Goal: Information Seeking & Learning: Learn about a topic

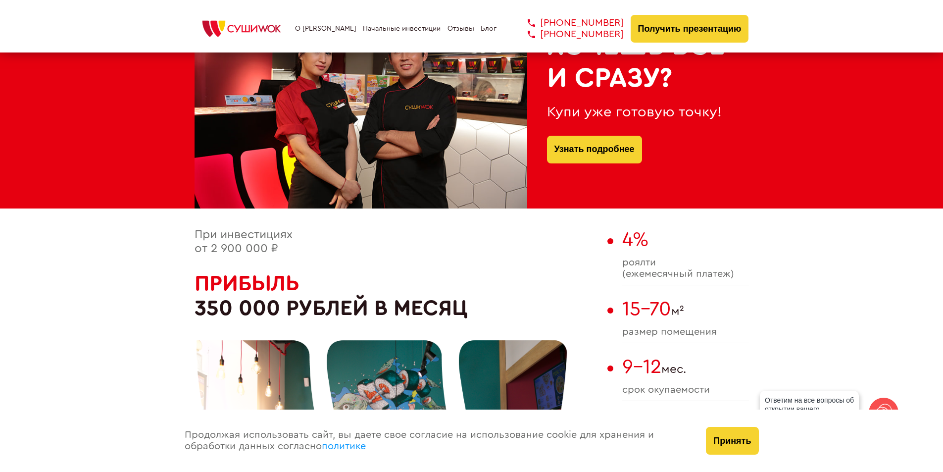
scroll to position [445, 0]
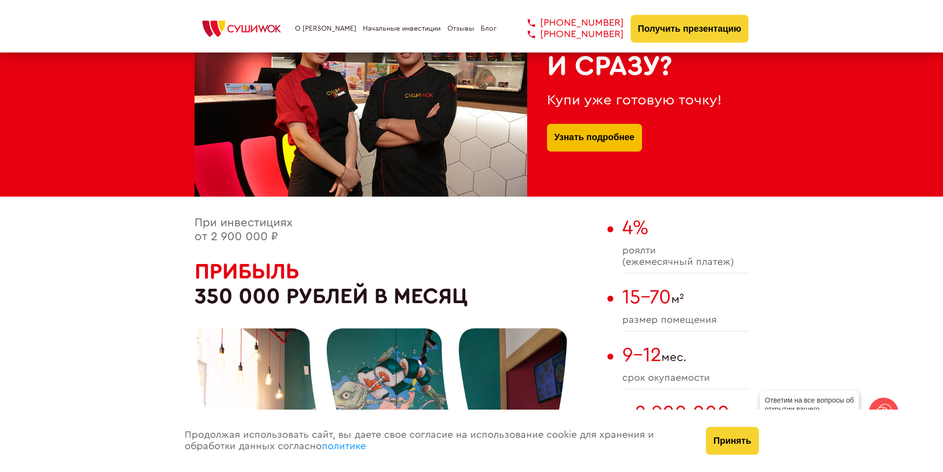
click at [597, 126] on link "Узнать подробнее" at bounding box center [594, 138] width 80 height 28
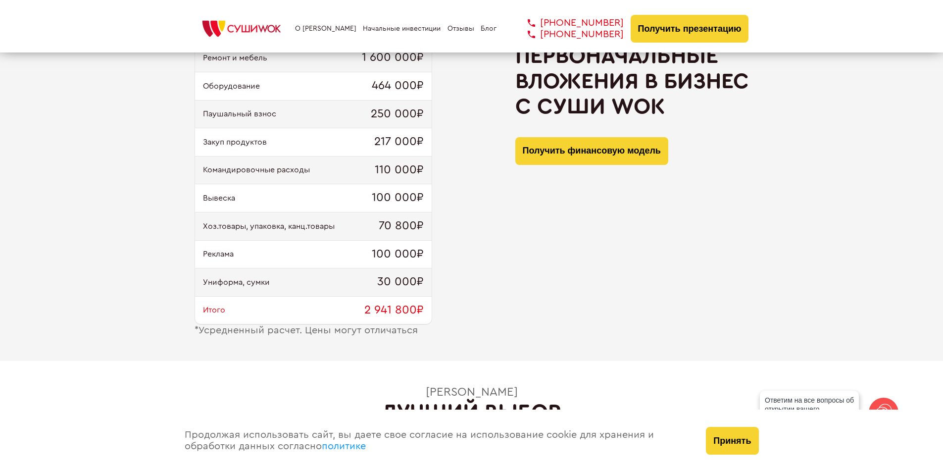
scroll to position [1039, 0]
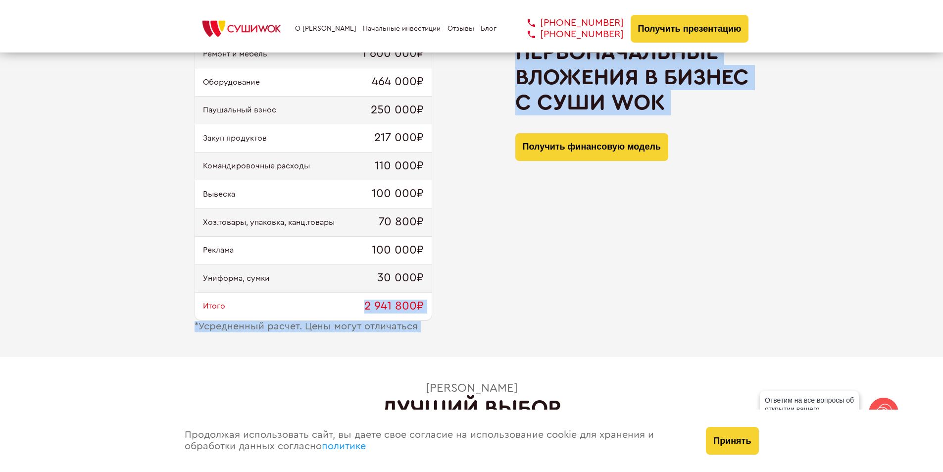
drag, startPoint x: 328, startPoint y: 303, endPoint x: 481, endPoint y: 310, distance: 153.6
click at [481, 310] on div "Ремонт и мебель 1 600 000₽ Оборудование 464 000₽ Паушальный взнос 250 000₽ Заку…" at bounding box center [472, 186] width 554 height 293
click at [483, 311] on div "Ремонт и мебель 1 600 000₽ Оборудование 464 000₽ Паушальный взнос 250 000₽ Заку…" at bounding box center [472, 186] width 554 height 293
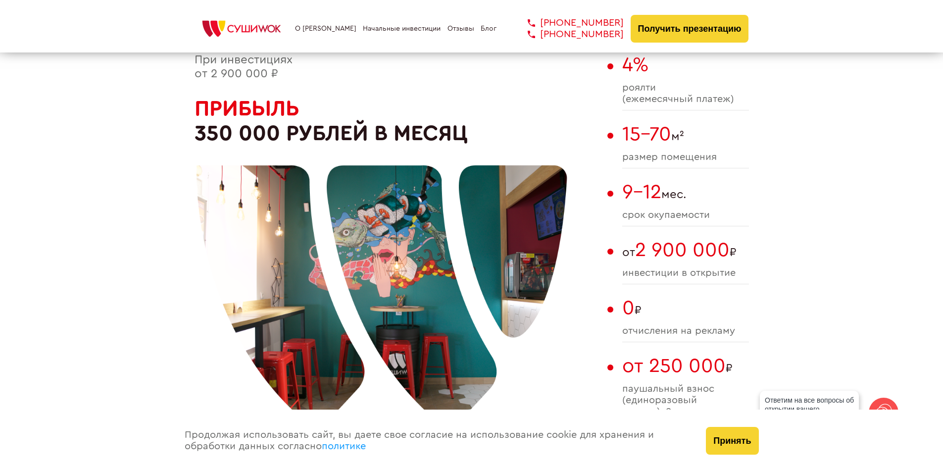
scroll to position [594, 0]
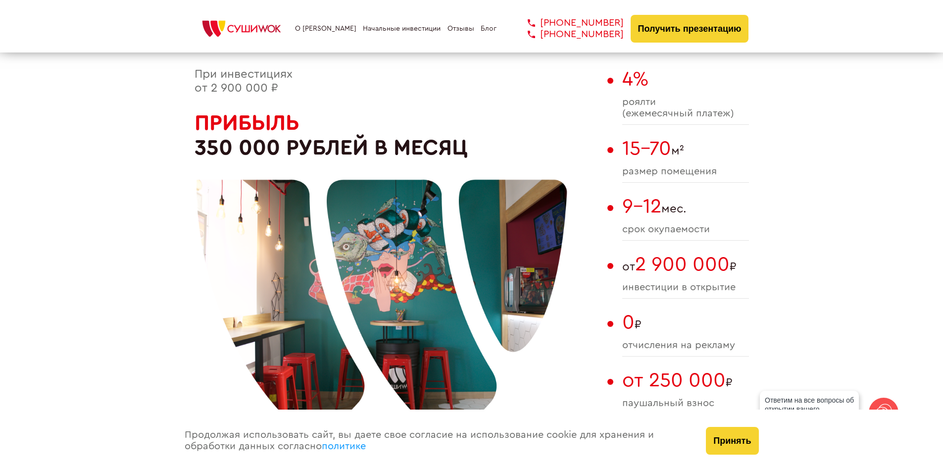
drag, startPoint x: 640, startPoint y: 205, endPoint x: 738, endPoint y: 222, distance: 99.0
click at [732, 221] on div "При инвестициях от 2 900 000 ₽ Прибыль 350 000 рублей в месяц 4% роялти (ежемес…" at bounding box center [472, 264] width 554 height 392
click at [742, 222] on div "9-12 мес. cрок окупаемости" at bounding box center [685, 218] width 127 height 46
drag, startPoint x: 738, startPoint y: 230, endPoint x: 627, endPoint y: 205, distance: 114.1
click at [627, 205] on div "9-12 мес. cрок окупаемости" at bounding box center [685, 218] width 127 height 46
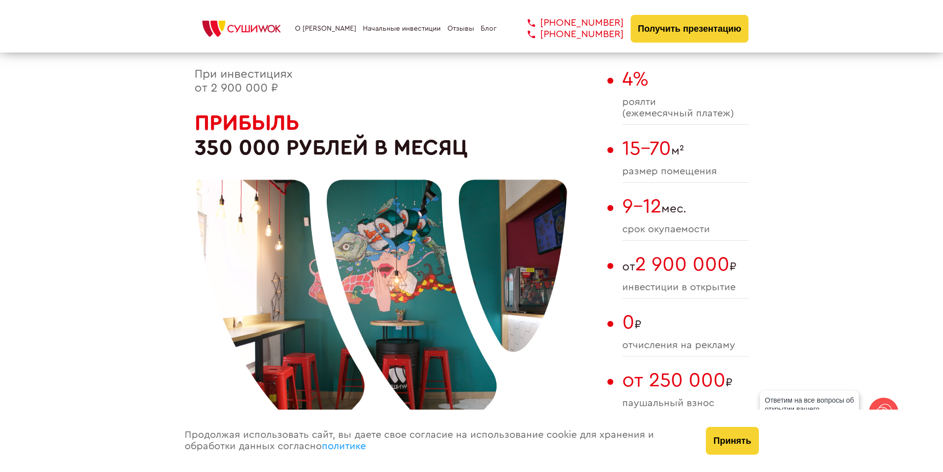
drag, startPoint x: 721, startPoint y: 239, endPoint x: 619, endPoint y: 202, distance: 108.6
click at [619, 202] on div "При инвестициях от 2 900 000 ₽ Прибыль 350 000 рублей в месяц 4% роялти (ежемес…" at bounding box center [472, 264] width 554 height 392
drag, startPoint x: 621, startPoint y: 221, endPoint x: 672, endPoint y: 202, distance: 54.3
click at [620, 221] on div "При инвестициях от 2 900 000 ₽ Прибыль 350 000 рублей в месяц 4% роялти (ежемес…" at bounding box center [472, 264] width 554 height 392
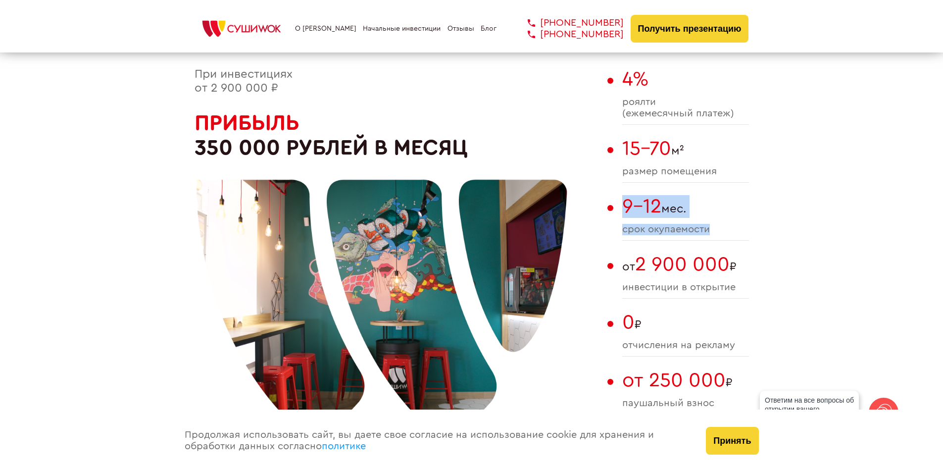
click at [667, 206] on span "9-12 мес." at bounding box center [685, 206] width 127 height 23
click at [669, 206] on span "9-12 мес." at bounding box center [685, 206] width 127 height 23
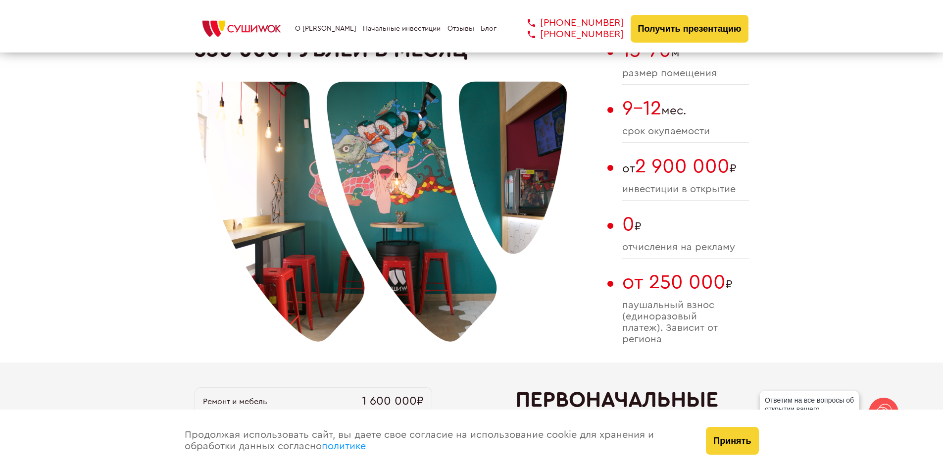
scroll to position [693, 0]
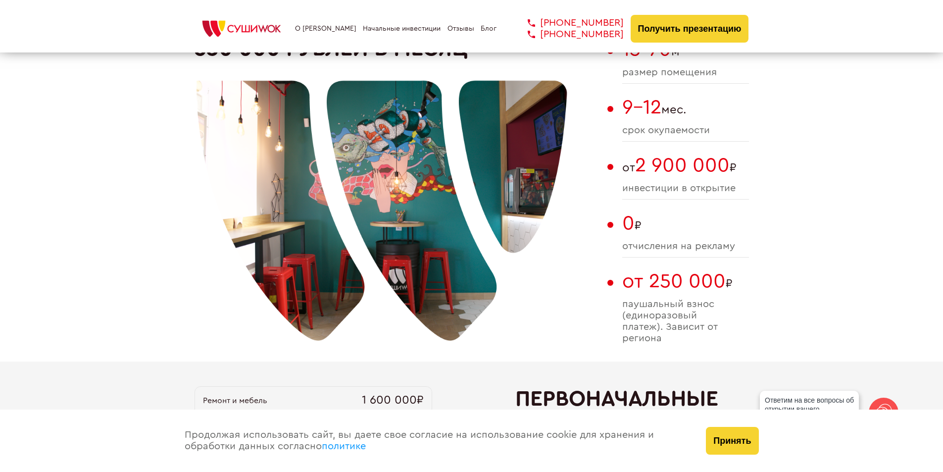
drag, startPoint x: 618, startPoint y: 293, endPoint x: 761, endPoint y: 339, distance: 150.7
drag, startPoint x: 625, startPoint y: 301, endPoint x: 754, endPoint y: 352, distance: 138.6
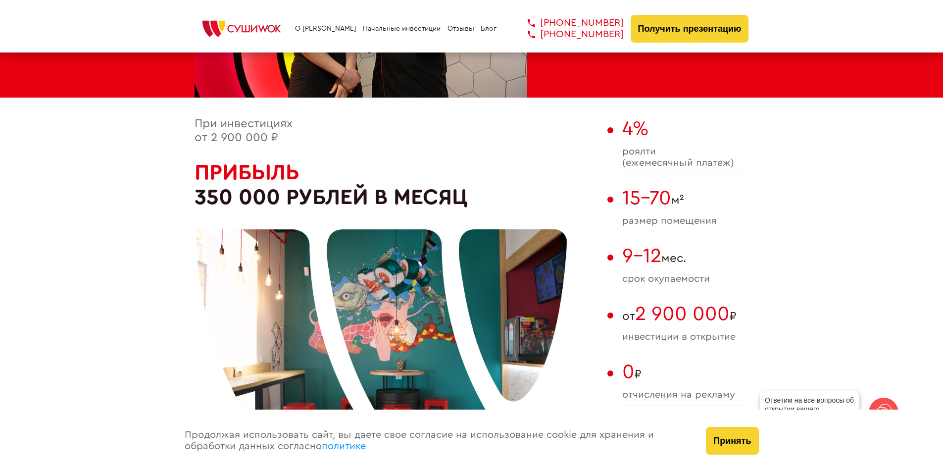
scroll to position [742, 0]
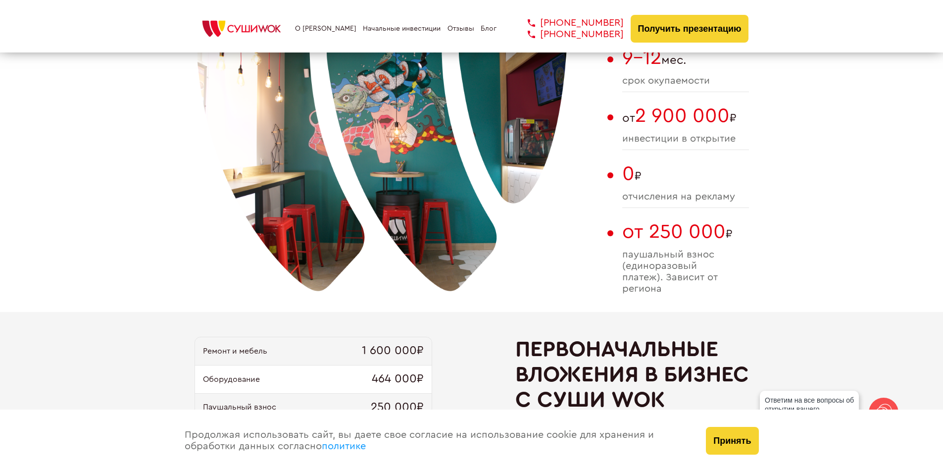
drag, startPoint x: 621, startPoint y: 113, endPoint x: 849, endPoint y: 142, distance: 230.0
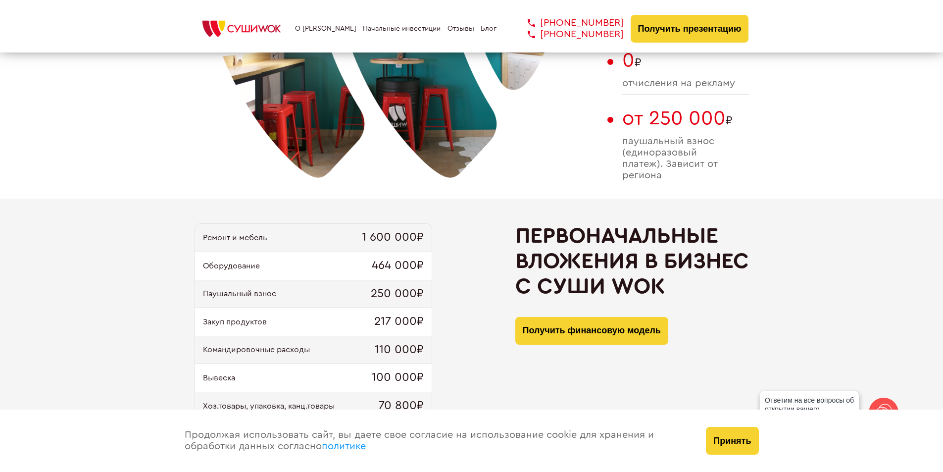
scroll to position [940, 0]
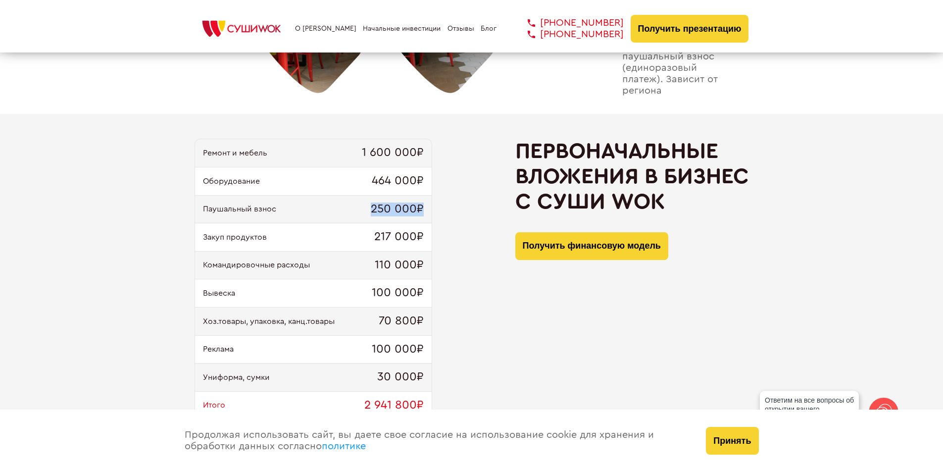
drag, startPoint x: 365, startPoint y: 207, endPoint x: 437, endPoint y: 204, distance: 71.3
click at [437, 204] on div "Ремонт и мебель 1 600 000₽ Оборудование 464 000₽ Паушальный взнос 250 000₽ Заку…" at bounding box center [472, 285] width 554 height 293
drag, startPoint x: 361, startPoint y: 407, endPoint x: 429, endPoint y: 400, distance: 68.7
click at [428, 401] on div "Итого 2 941 800₽" at bounding box center [313, 405] width 237 height 28
drag, startPoint x: 374, startPoint y: 287, endPoint x: 430, endPoint y: 286, distance: 56.4
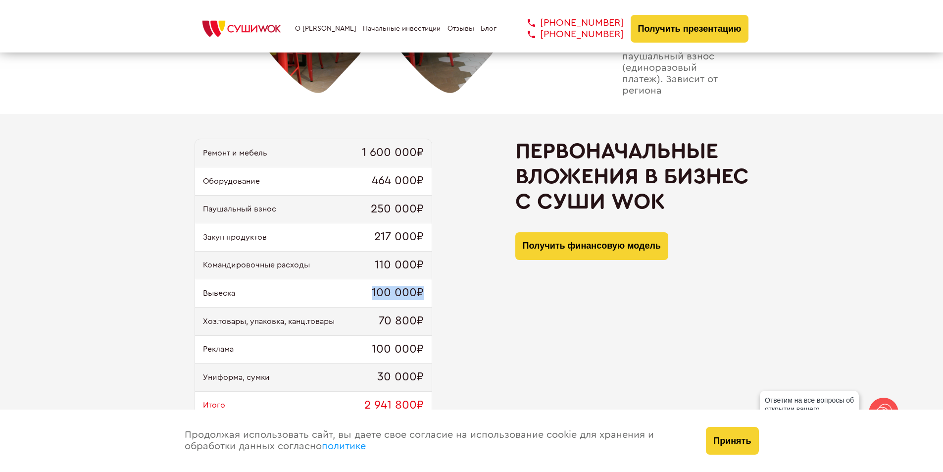
click at [430, 286] on div "Вывеска 100 000₽" at bounding box center [313, 293] width 237 height 28
drag, startPoint x: 286, startPoint y: 264, endPoint x: 456, endPoint y: 263, distance: 170.8
click at [456, 263] on div "Ремонт и мебель 1 600 000₽ Оборудование 464 000₽ Паушальный взнос 250 000₽ Заку…" at bounding box center [472, 285] width 554 height 293
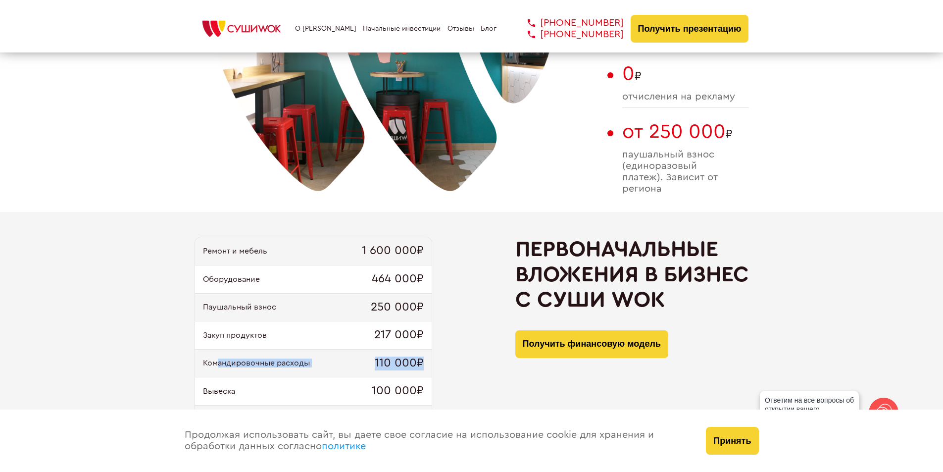
scroll to position [841, 0]
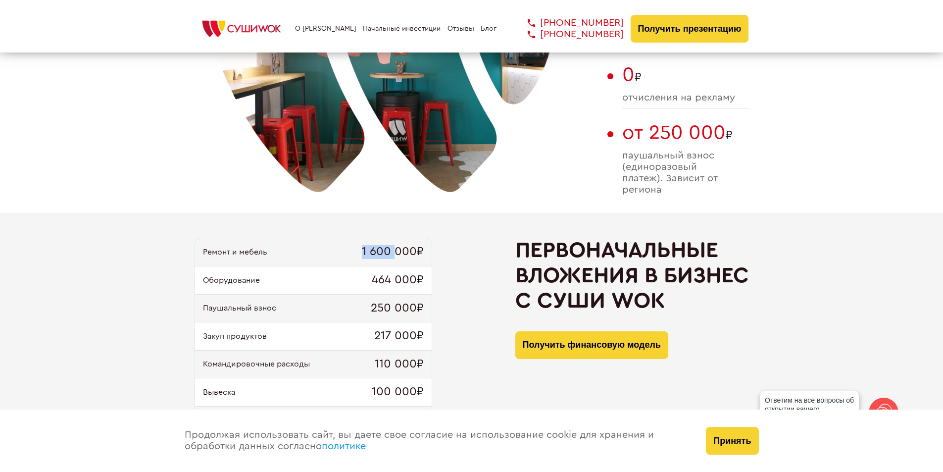
drag, startPoint x: 364, startPoint y: 250, endPoint x: 420, endPoint y: 252, distance: 56.0
click at [414, 251] on span "1 600 000₽" at bounding box center [393, 252] width 62 height 14
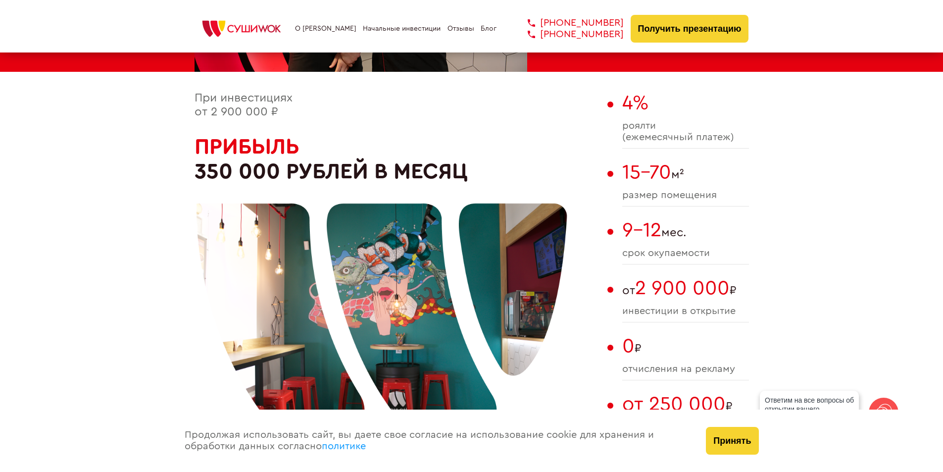
scroll to position [594, 0]
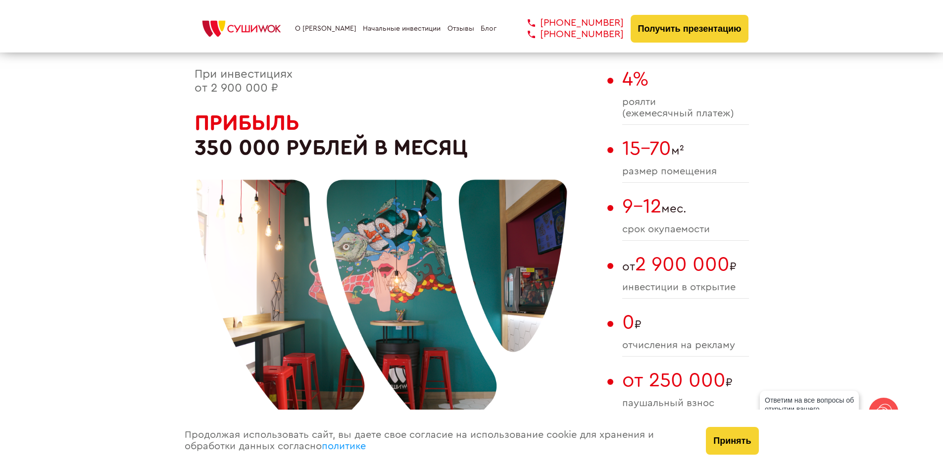
drag, startPoint x: 198, startPoint y: 150, endPoint x: 247, endPoint y: 143, distance: 49.0
click at [247, 143] on div at bounding box center [381, 287] width 371 height 371
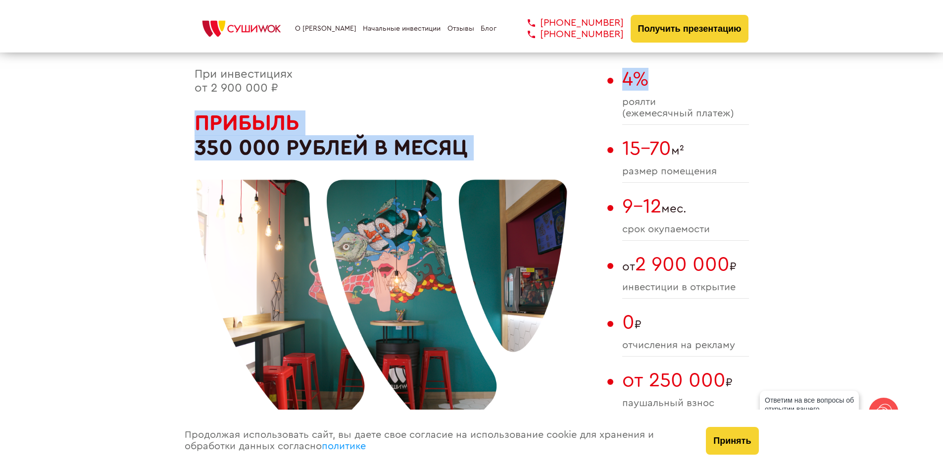
drag, startPoint x: 633, startPoint y: 87, endPoint x: 658, endPoint y: 87, distance: 24.8
click at [657, 87] on div "При инвестициях от 2 900 000 ₽ Прибыль 350 000 рублей в месяц 4% роялти (ежемес…" at bounding box center [472, 264] width 554 height 392
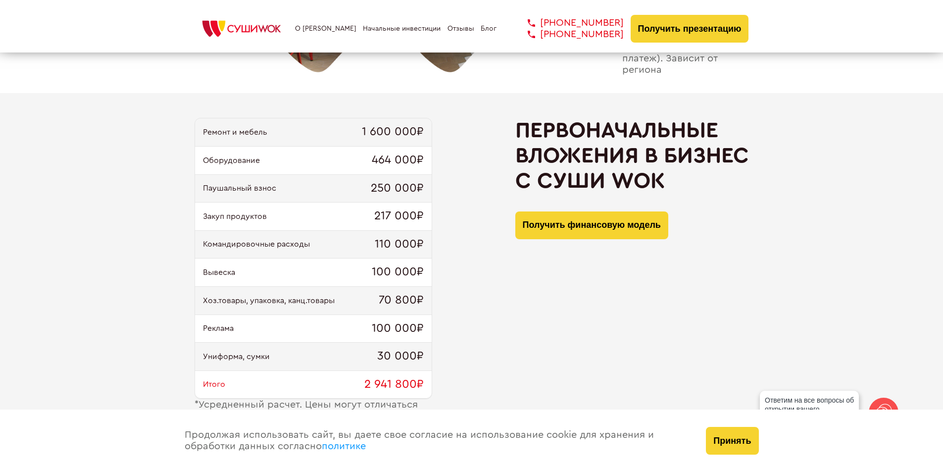
scroll to position [940, 0]
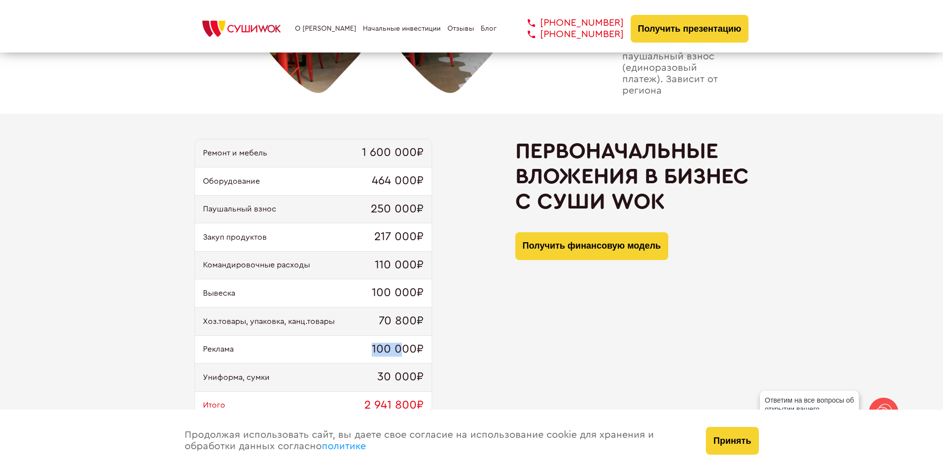
drag, startPoint x: 374, startPoint y: 351, endPoint x: 401, endPoint y: 344, distance: 28.2
click at [401, 344] on span "100 000₽" at bounding box center [398, 349] width 52 height 14
drag, startPoint x: 368, startPoint y: 233, endPoint x: 439, endPoint y: 232, distance: 70.8
click at [438, 232] on div "Ремонт и мебель 1 600 000₽ Оборудование 464 000₽ Паушальный взнос 250 000₽ Заку…" at bounding box center [472, 285] width 554 height 293
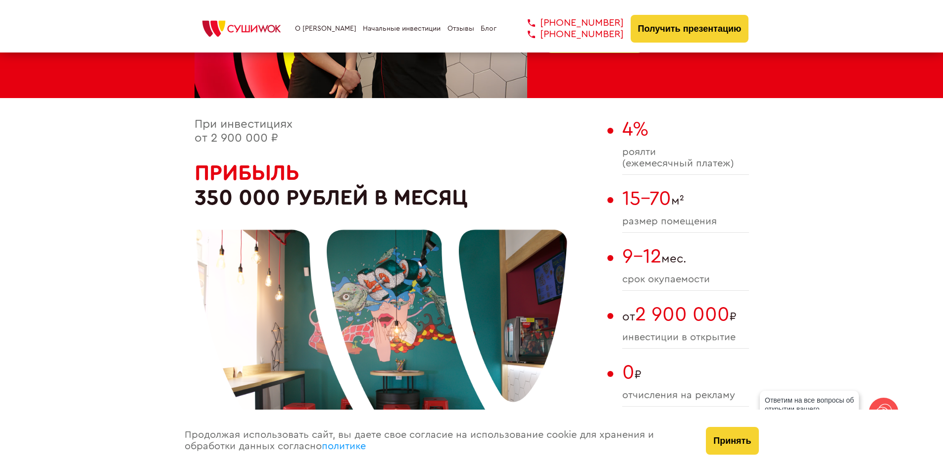
scroll to position [445, 0]
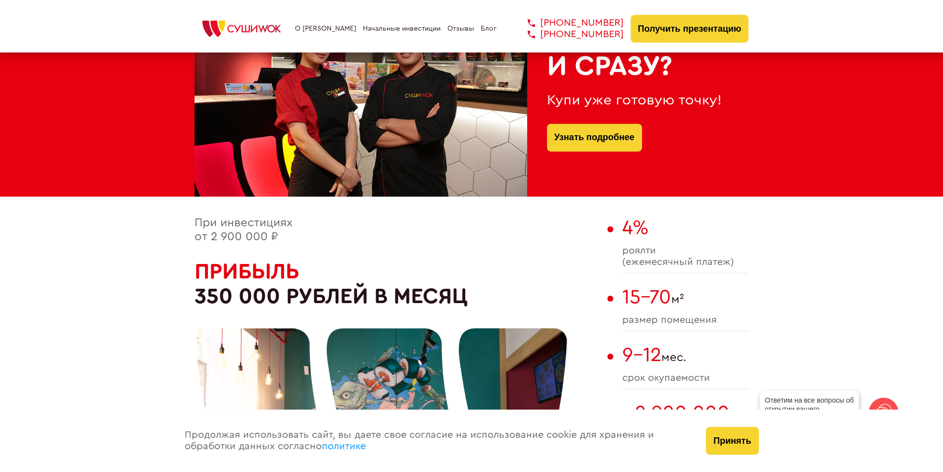
drag, startPoint x: 196, startPoint y: 272, endPoint x: 449, endPoint y: 281, distance: 253.1
click at [407, 281] on div at bounding box center [381, 436] width 371 height 371
click at [448, 294] on div at bounding box center [381, 436] width 371 height 371
drag, startPoint x: 462, startPoint y: 298, endPoint x: 259, endPoint y: 295, distance: 202.5
click at [281, 299] on div at bounding box center [381, 436] width 371 height 371
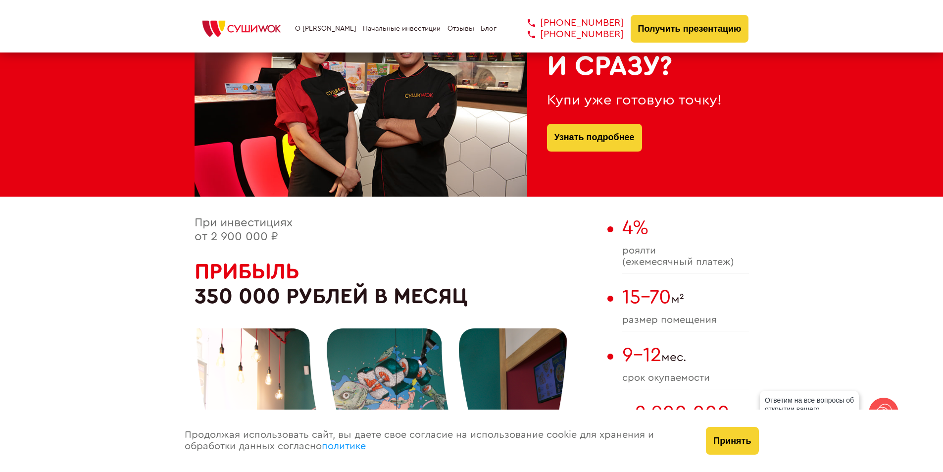
click at [227, 272] on div at bounding box center [381, 436] width 371 height 371
click at [223, 270] on div at bounding box center [381, 436] width 371 height 371
click at [224, 271] on div at bounding box center [381, 436] width 371 height 371
drag, startPoint x: 256, startPoint y: 264, endPoint x: 250, endPoint y: 281, distance: 17.2
click at [255, 264] on div at bounding box center [381, 436] width 371 height 371
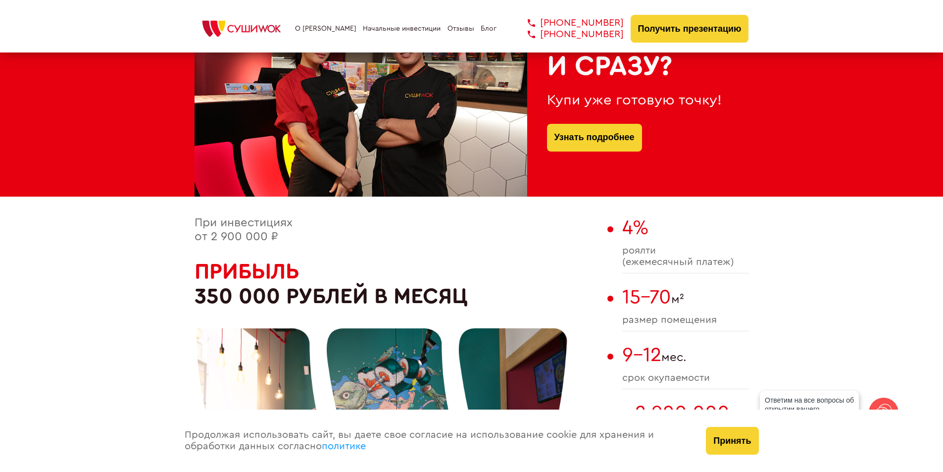
click at [261, 290] on div at bounding box center [381, 436] width 371 height 371
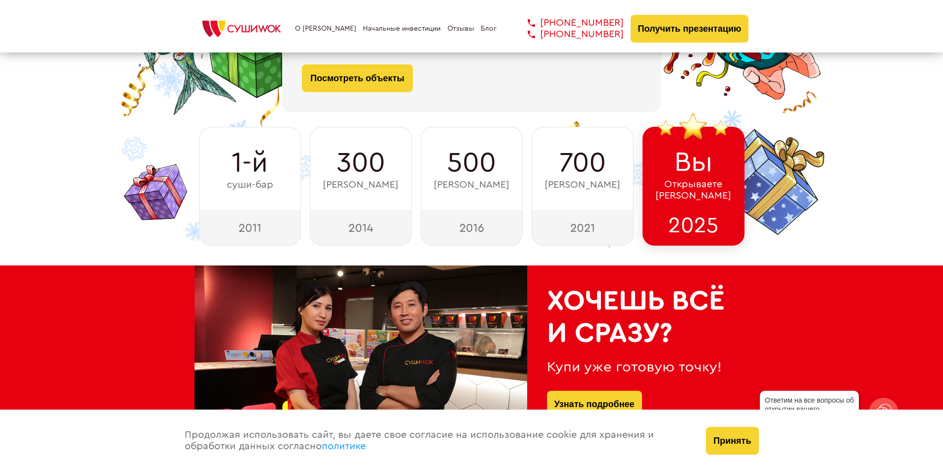
scroll to position [49, 0]
